Goal: Task Accomplishment & Management: Manage account settings

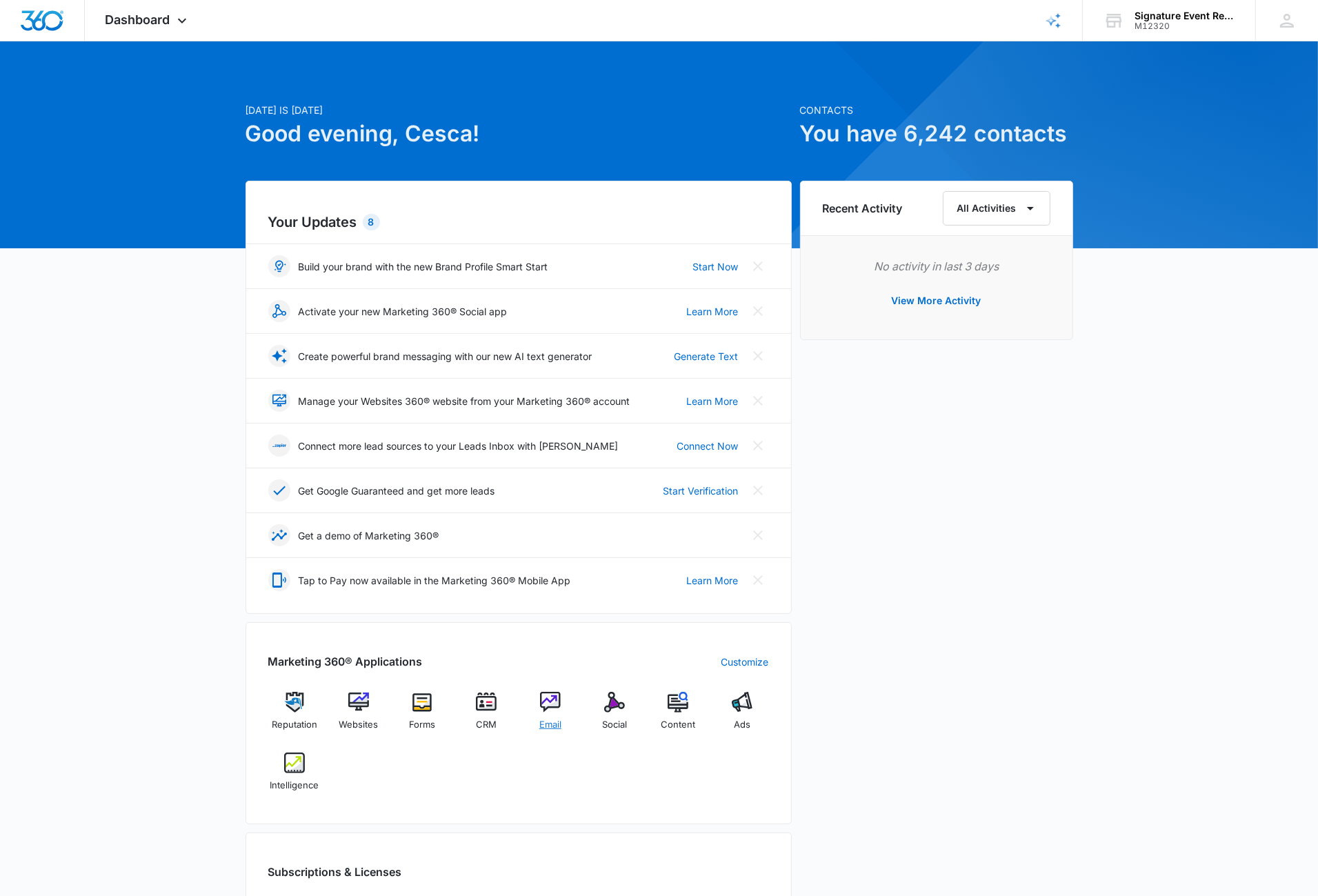
click at [547, 694] on img at bounding box center [551, 702] width 21 height 21
